Goal: Task Accomplishment & Management: Manage account settings

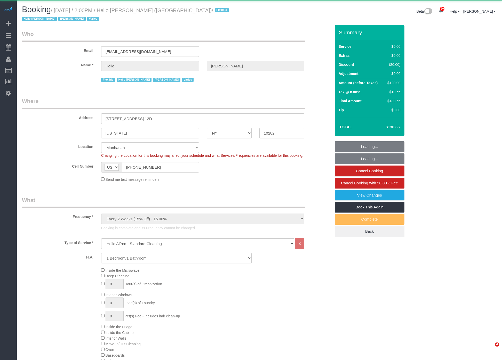
select select "NY"
select select "object:3388"
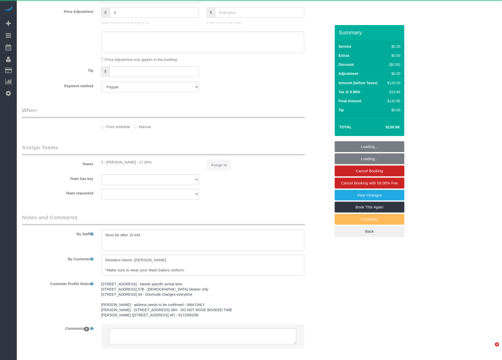
select select "1"
select select "spot1"
select select "number:89"
select select "number:90"
select select "number:15"
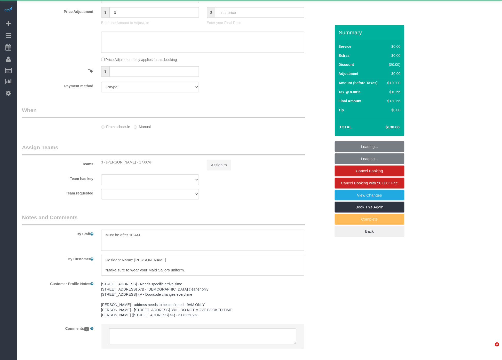
select select "number:6"
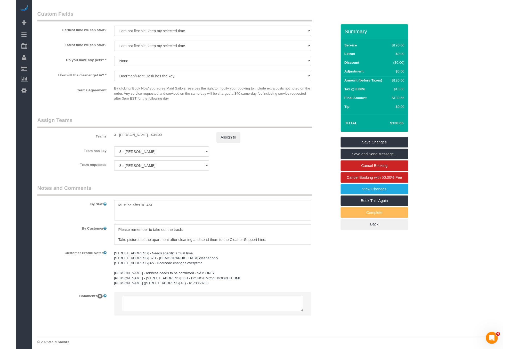
scroll to position [571, 0]
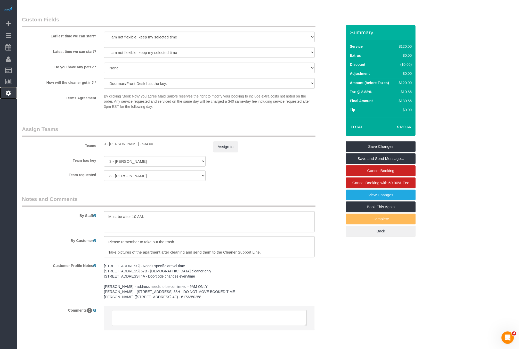
click at [8, 90] on icon at bounding box center [8, 93] width 5 height 6
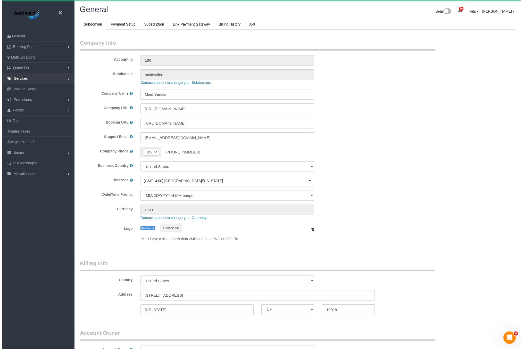
scroll to position [1088, 519]
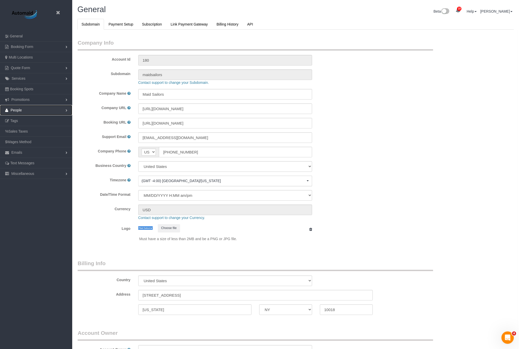
click at [29, 111] on link "People" at bounding box center [36, 110] width 72 height 10
select select "425"
click at [26, 120] on link "Teams" at bounding box center [36, 121] width 72 height 10
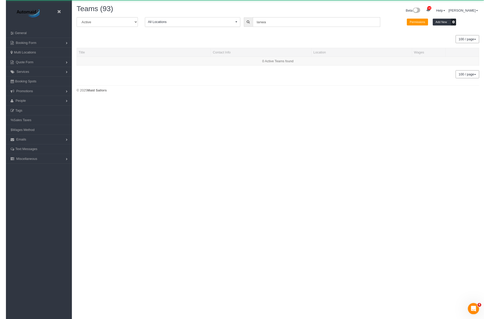
scroll to position [121, 523]
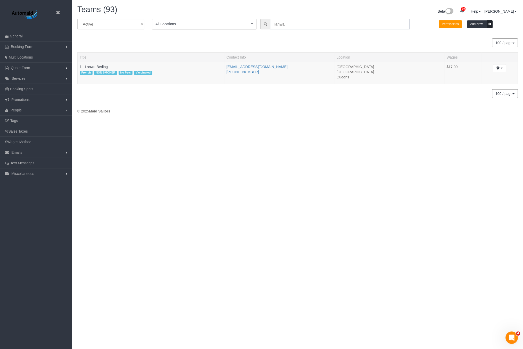
click at [279, 25] on input "lanwa" at bounding box center [340, 24] width 140 height 11
drag, startPoint x: 275, startPoint y: 64, endPoint x: 216, endPoint y: 64, distance: 58.8
click at [216, 64] on tr "1 - Lanwa Beding French NON SMOKER No Pets Vaccinated [EMAIL_ADDRESS][DOMAIN_NA…" at bounding box center [298, 73] width 441 height 22
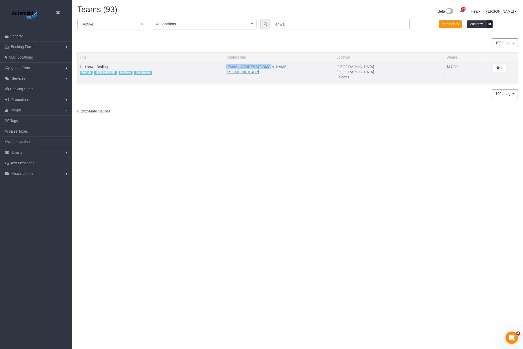
drag, startPoint x: 261, startPoint y: 73, endPoint x: 229, endPoint y: 71, distance: 32.6
click at [229, 71] on li "[PHONE_NUMBER]" at bounding box center [279, 71] width 106 height 5
drag, startPoint x: 99, startPoint y: 67, endPoint x: 85, endPoint y: 67, distance: 14.2
click at [85, 67] on td "1 - Lanwa Beding French NON SMOKER No Pets Vaccinated" at bounding box center [151, 73] width 147 height 22
copy link "Lanwa Beding"
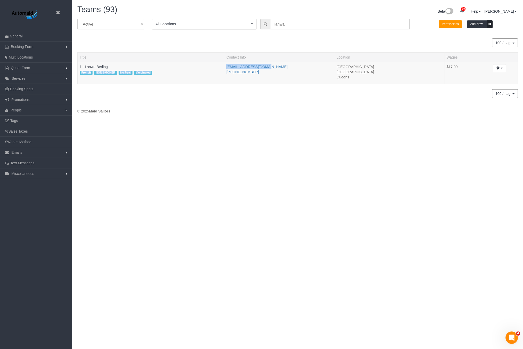
click at [213, 109] on div "© 2025 Maid Sailors" at bounding box center [297, 111] width 441 height 5
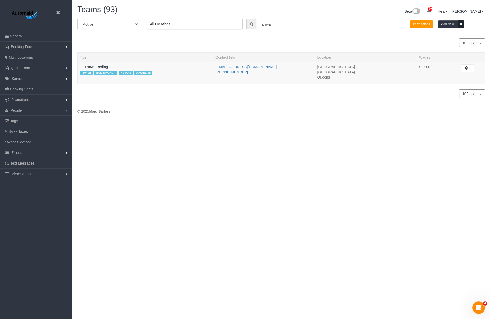
scroll to position [25674, 25305]
click at [62, 15] on link at bounding box center [59, 13] width 8 height 8
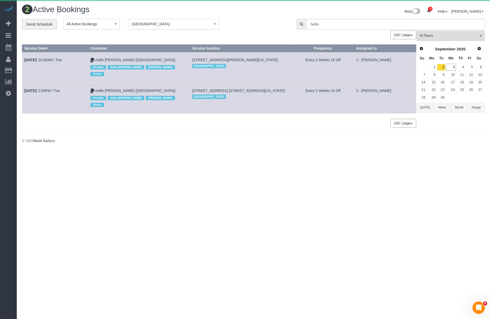
scroll to position [136, 490]
